Goal: Information Seeking & Learning: Learn about a topic

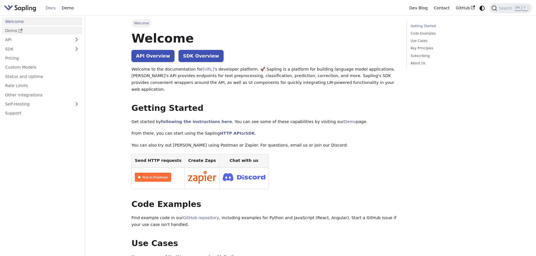
click at [20, 32] on icon "Docs sidebar" at bounding box center [20, 31] width 4 height 4
click at [418, 41] on link "Use Cases" at bounding box center [449, 40] width 77 height 5
click at [415, 42] on link "Use Cases" at bounding box center [449, 40] width 77 height 5
click at [28, 7] on img "Main" at bounding box center [20, 8] width 32 height 8
click at [9, 22] on link "Welcome" at bounding box center [42, 21] width 80 height 8
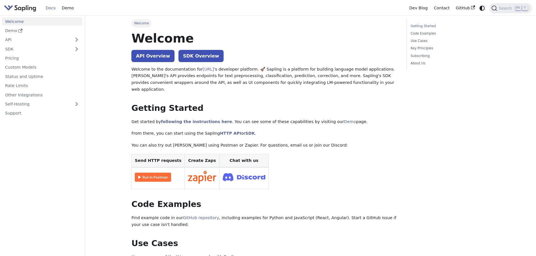
click at [17, 9] on img "Main" at bounding box center [20, 8] width 32 height 8
